Goal: Task Accomplishment & Management: Use online tool/utility

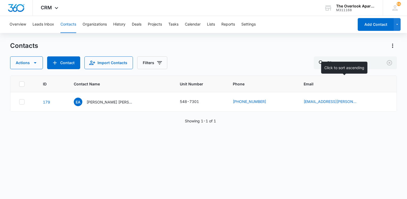
type input "7"
click at [153, 174] on div "ID Contact Name Unit Number Phone Email 179 EA [PERSON_NAME] [PERSON_NAME] & [P…" at bounding box center [203, 134] width 387 height 117
click at [355, 68] on input "text" at bounding box center [359, 62] width 75 height 13
click at [333, 66] on div at bounding box center [329, 62] width 9 height 13
click at [199, 142] on div "ID Contact Name Unit Number Phone Email 179 EA [PERSON_NAME] [PERSON_NAME] & [P…" at bounding box center [203, 134] width 387 height 117
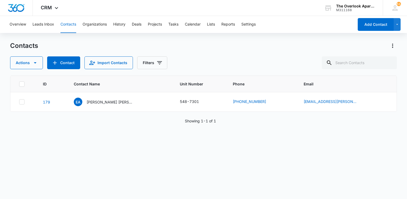
click at [202, 188] on div "ID Contact Name Unit Number Phone Email 179 EA [PERSON_NAME] [PERSON_NAME] & [P…" at bounding box center [203, 134] width 387 height 117
click at [200, 189] on div "ID Contact Name Unit Number Phone Email 179 EA [PERSON_NAME] [PERSON_NAME] & [P…" at bounding box center [203, 134] width 387 height 117
drag, startPoint x: 259, startPoint y: 189, endPoint x: 274, endPoint y: 192, distance: 15.0
click at [274, 192] on div "Contacts Actions Contact Import Contacts Filters ID Contact Name Unit Number Ph…" at bounding box center [203, 120] width 387 height 157
click at [273, 54] on div "Contacts Actions Contact Import Contacts Filters" at bounding box center [203, 56] width 387 height 28
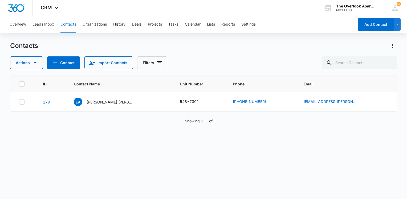
click at [197, 59] on div "Actions Contact Import Contacts Filters" at bounding box center [203, 62] width 387 height 13
click at [195, 60] on div "Actions Contact Import Contacts Filters" at bounding box center [203, 62] width 387 height 13
click at [95, 169] on div "ID Contact Name Unit Number Phone Email 179 EA [PERSON_NAME] [PERSON_NAME] & [P…" at bounding box center [203, 134] width 387 height 117
click at [78, 38] on div "Overview Leads Inbox Contacts Organizations History Deals Projects Tasks Calend…" at bounding box center [203, 107] width 407 height 183
click at [87, 12] on div "CRM Apps Reputation Websites Forms CRM Email Social Content Ads Intelligence Fi…" at bounding box center [203, 8] width 407 height 16
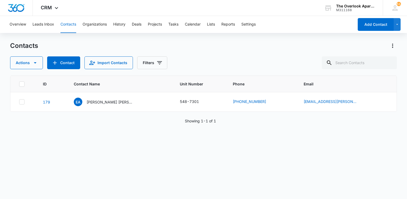
click at [96, 42] on div "Contacts" at bounding box center [203, 46] width 387 height 9
click at [72, 26] on button "Contacts" at bounding box center [68, 24] width 16 height 17
click at [64, 24] on button "Contacts" at bounding box center [68, 24] width 16 height 17
click at [354, 67] on input "text" at bounding box center [359, 62] width 75 height 13
type input "5101"
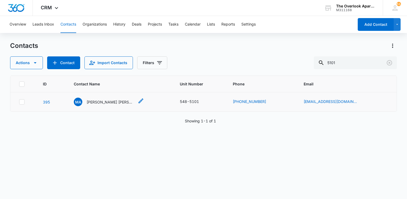
click at [109, 103] on p "[PERSON_NAME] [PERSON_NAME] [PERSON_NAME] [PERSON_NAME] & [PERSON_NAME]" at bounding box center [111, 102] width 48 height 6
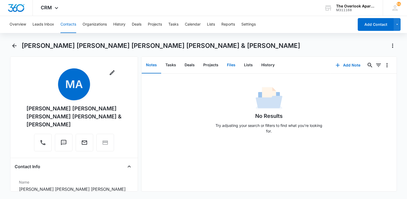
click at [226, 66] on button "Files" at bounding box center [231, 65] width 17 height 17
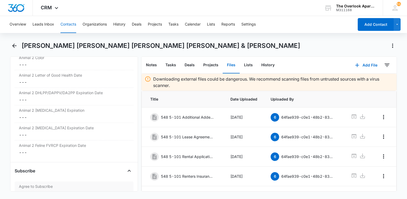
scroll to position [1031, 0]
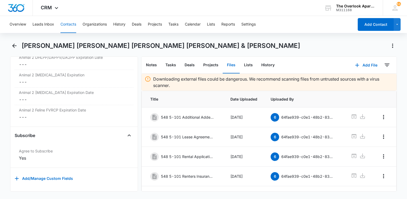
click at [71, 25] on button "Contacts" at bounding box center [68, 24] width 16 height 17
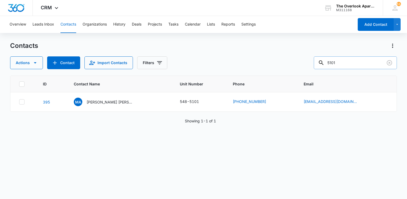
click at [357, 63] on input "5101" at bounding box center [355, 62] width 83 height 13
click at [356, 62] on input "5101" at bounding box center [355, 62] width 83 height 13
click at [359, 65] on input "5101" at bounding box center [355, 62] width 83 height 13
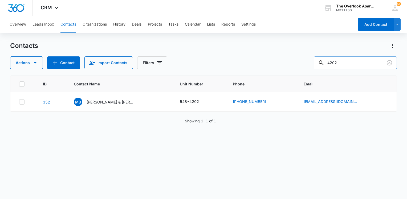
click at [379, 63] on input "4202" at bounding box center [355, 62] width 83 height 13
type input "8104"
